Goal: Task Accomplishment & Management: Complete application form

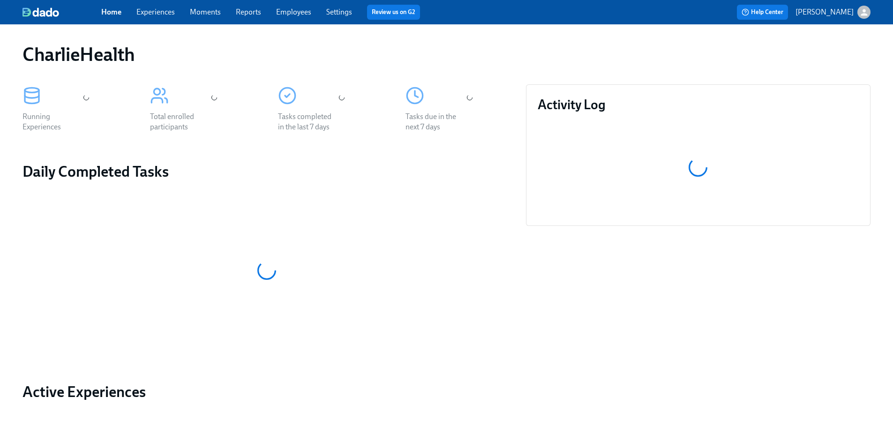
click at [291, 12] on link "Employees" at bounding box center [293, 11] width 35 height 9
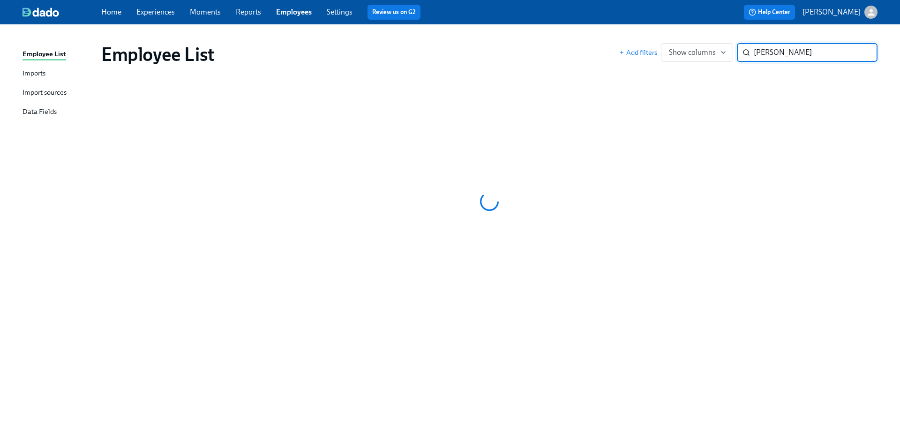
type input "[PERSON_NAME]"
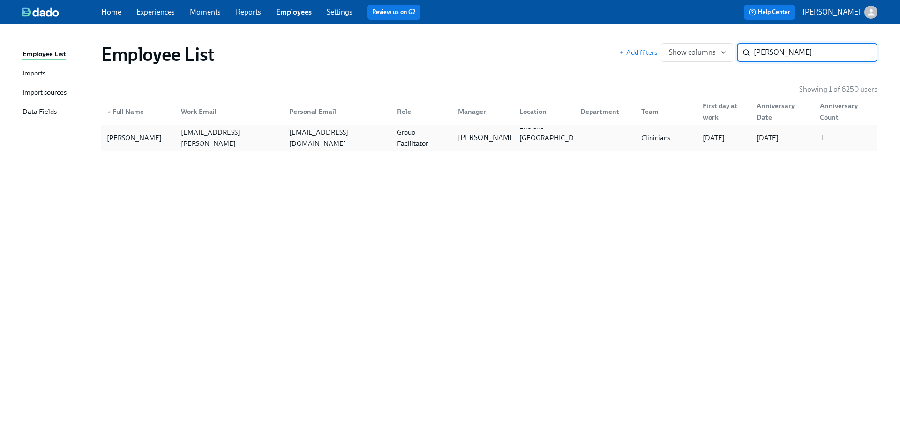
click at [397, 136] on div "Group Facilitator" at bounding box center [421, 138] width 57 height 22
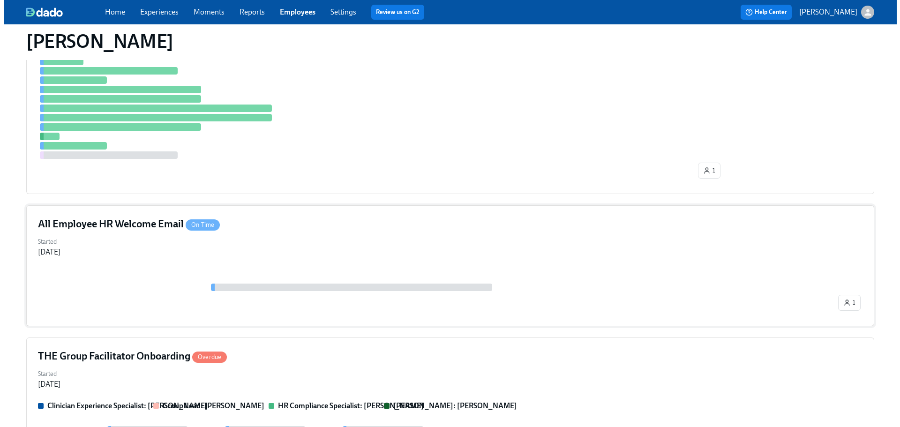
scroll to position [335, 0]
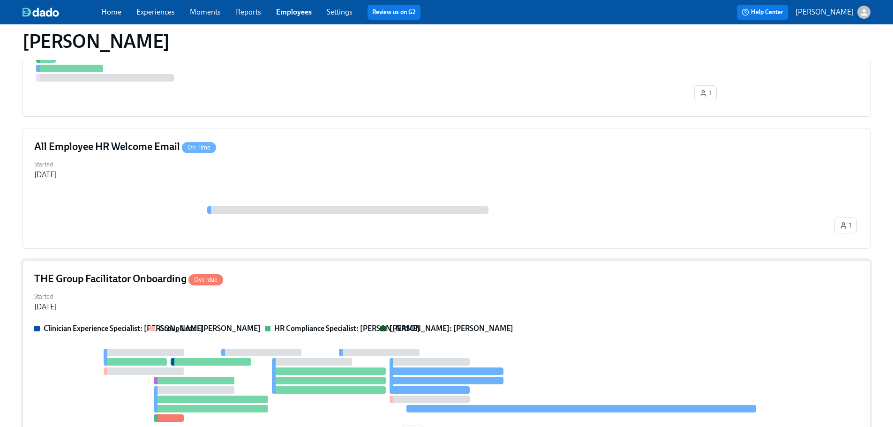
click at [494, 277] on div "THE Group Facilitator Onboarding Overdue" at bounding box center [446, 279] width 824 height 14
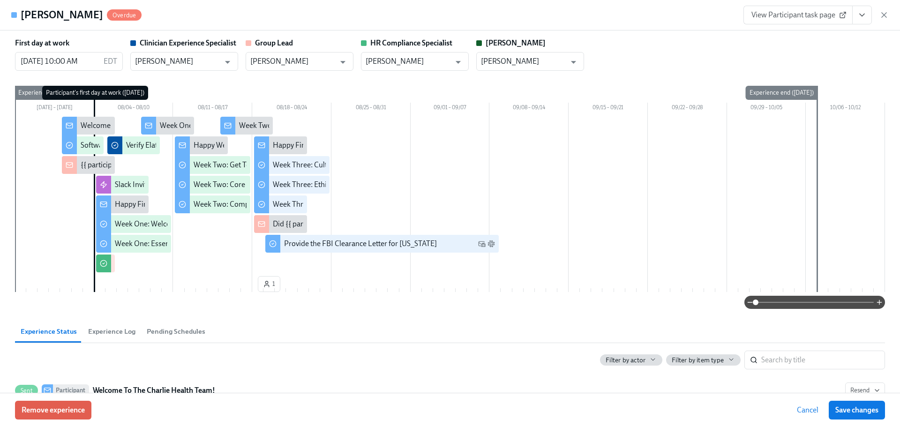
click at [865, 15] on icon "View task page" at bounding box center [861, 14] width 9 height 9
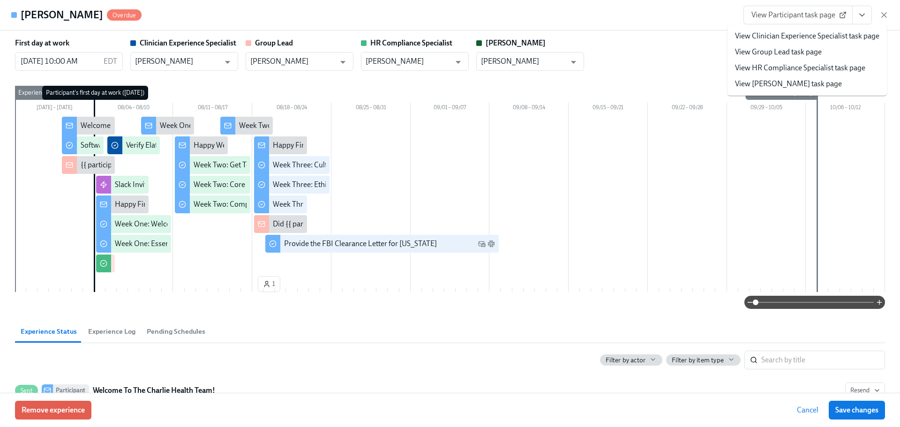
click at [750, 67] on link "View HR Compliance Specialist task page" at bounding box center [800, 68] width 130 height 10
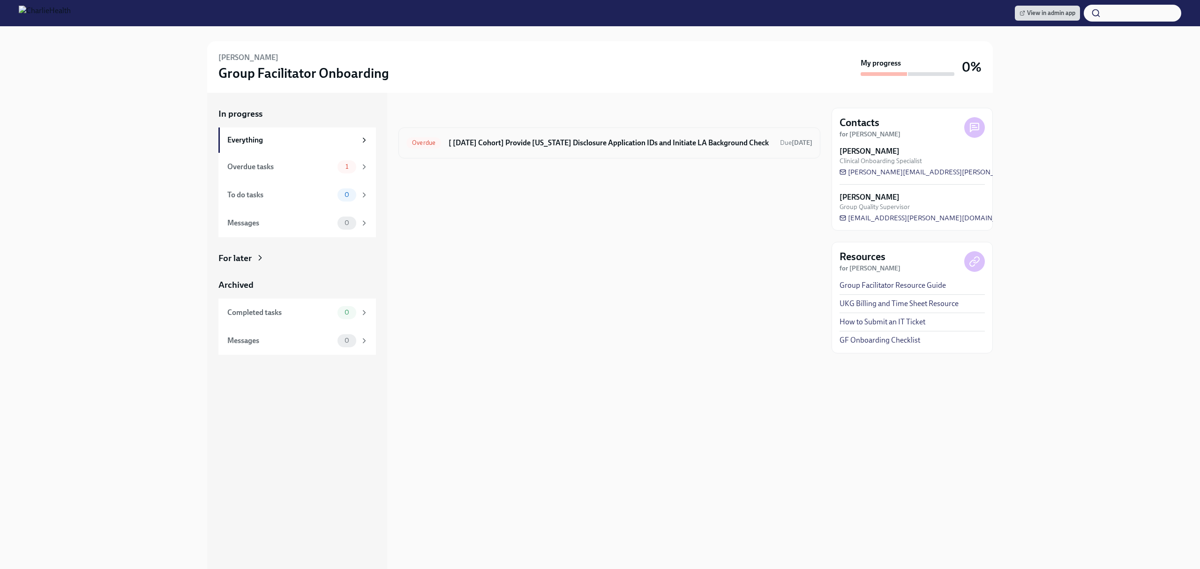
click at [633, 135] on div "Overdue [ Aug 4th Cohort] Provide Utah Disclosure Application IDs and Initiate …" at bounding box center [609, 142] width 406 height 15
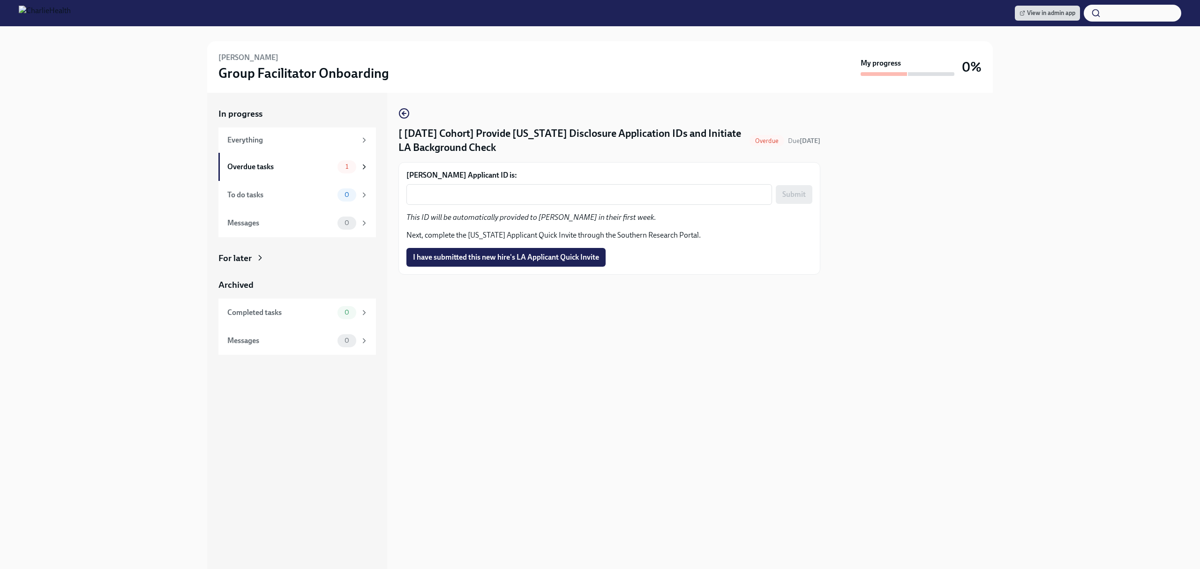
click at [561, 182] on form "Heather Ellis's Applicant ID is: x ​ Submit" at bounding box center [609, 187] width 406 height 35
click at [572, 193] on textarea "Heather Ellis's Applicant ID is:" at bounding box center [589, 194] width 354 height 11
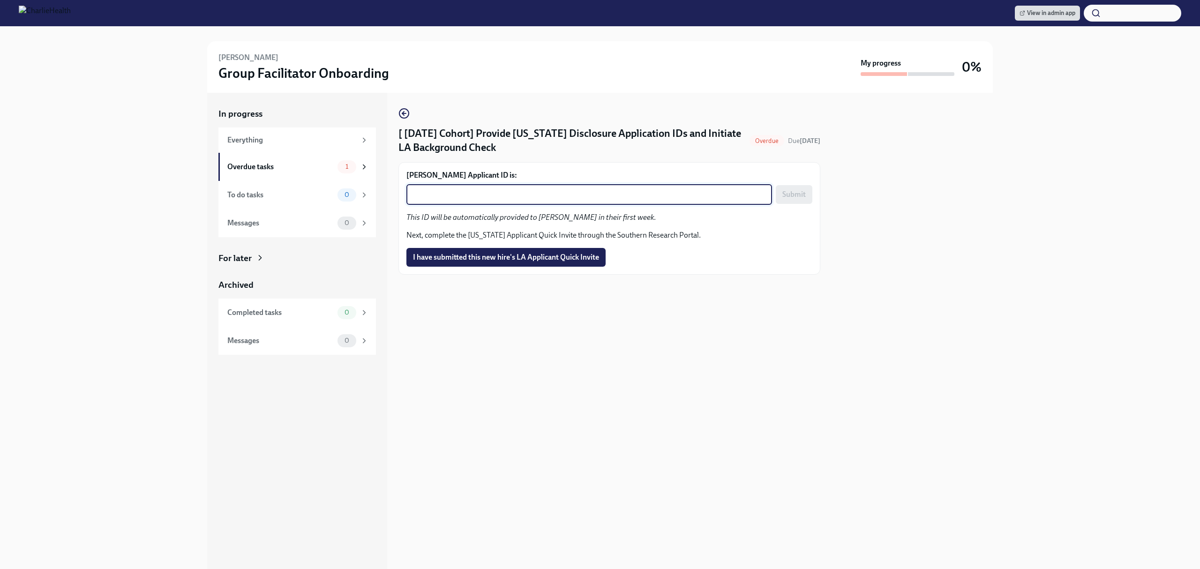
paste textarea "1242271"
type textarea "1242271"
click at [803, 198] on span "Submit" at bounding box center [793, 194] width 23 height 9
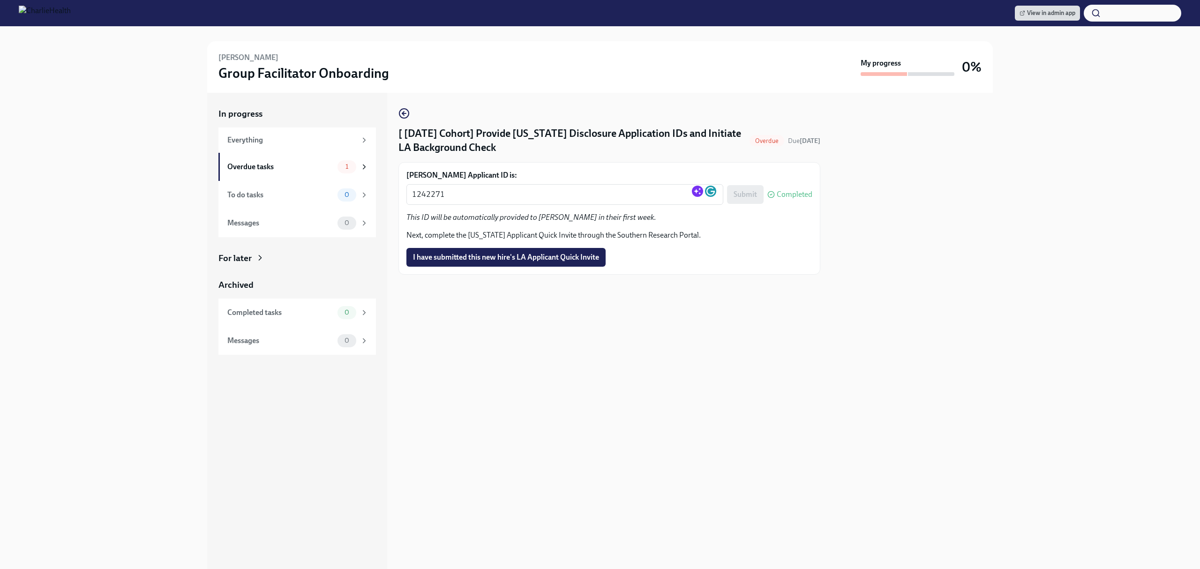
click at [611, 336] on div "[ Aug 4th Cohort] Provide Utah Disclosure Application IDs and Initiate LA Backg…" at bounding box center [609, 331] width 422 height 476
